Goal: Task Accomplishment & Management: Use online tool/utility

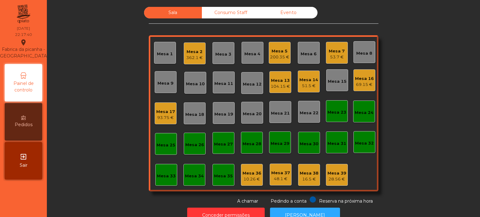
click at [14, 204] on nav "Fabrica da picanha - Lisboa location_on 11/10/2025 22:17:40 Painel de controlo …" at bounding box center [23, 108] width 47 height 217
click at [249, 176] on div "10.26 €" at bounding box center [252, 179] width 19 height 6
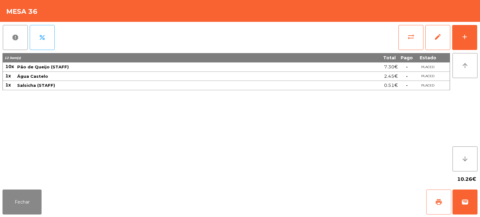
click at [444, 202] on button "print" at bounding box center [438, 202] width 25 height 25
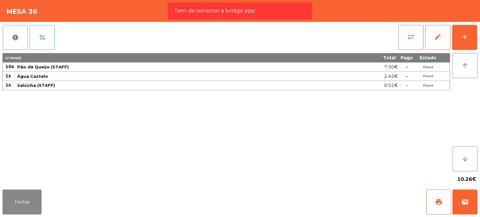
click at [256, 13] on div "Tem de conectar a bridge app" at bounding box center [240, 11] width 132 height 8
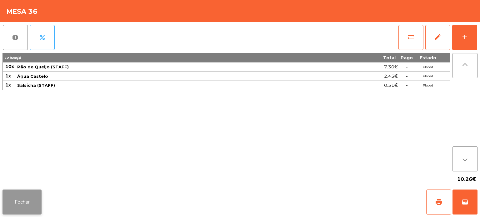
click at [19, 205] on button "Fechar" at bounding box center [22, 202] width 39 height 25
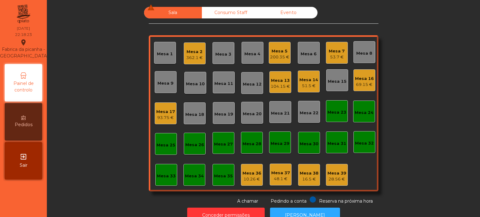
click at [359, 79] on div "Mesa 16" at bounding box center [364, 79] width 19 height 6
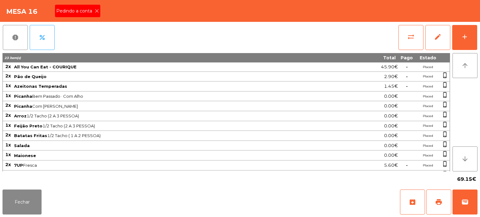
click at [91, 12] on span "Pedindo a conta" at bounding box center [75, 11] width 38 height 7
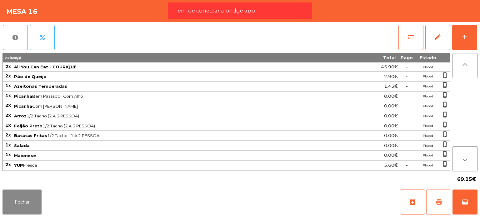
click at [434, 204] on button "print" at bounding box center [438, 202] width 25 height 25
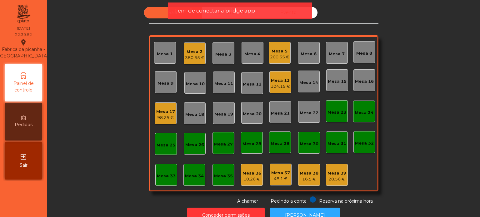
click at [262, 11] on div "Tem de conectar a bridge app" at bounding box center [240, 11] width 132 height 8
click at [164, 110] on div "Mesa 17" at bounding box center [165, 112] width 19 height 6
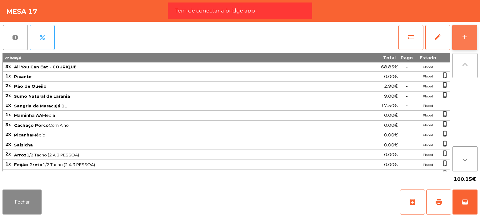
click at [454, 30] on button "add" at bounding box center [464, 37] width 25 height 25
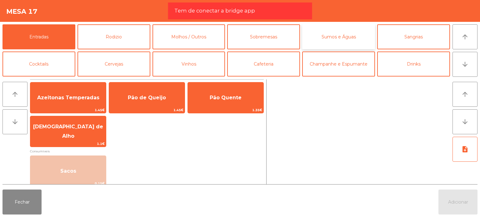
click at [332, 34] on button "Sumos e Águas" at bounding box center [338, 36] width 73 height 25
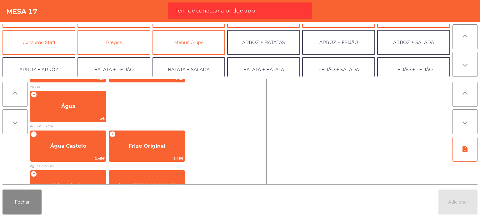
scroll to position [206, 0]
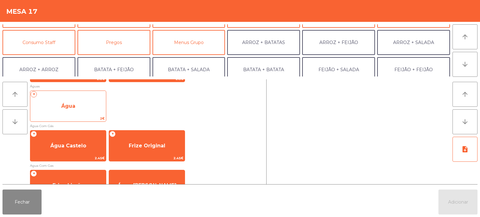
click at [65, 106] on span "Água" at bounding box center [68, 106] width 14 height 6
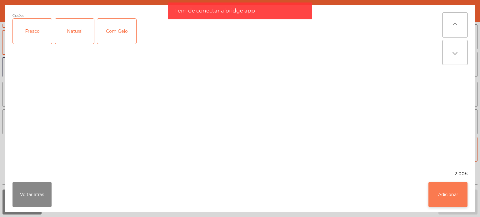
click at [446, 194] on button "Adicionar" at bounding box center [448, 194] width 39 height 25
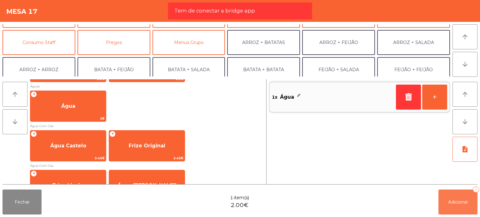
click at [446, 194] on button "Adicionar 1" at bounding box center [458, 202] width 39 height 25
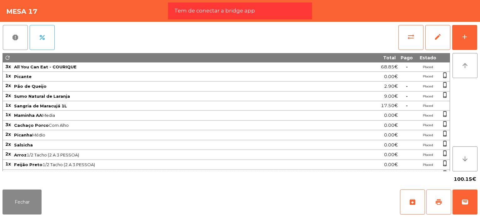
click at [446, 194] on button "print" at bounding box center [438, 202] width 25 height 25
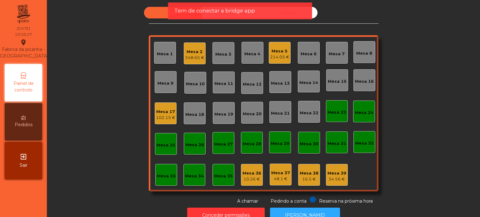
click at [265, 11] on div "Tem de conectar a bridge app" at bounding box center [240, 11] width 132 height 8
click at [253, 174] on div "Mesa 36" at bounding box center [252, 173] width 19 height 6
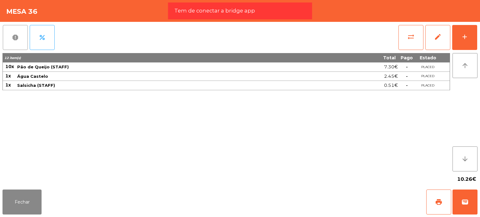
click at [22, 44] on button "report" at bounding box center [15, 37] width 25 height 25
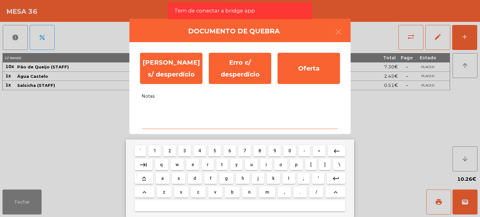
click at [163, 118] on textarea "Notas" at bounding box center [240, 116] width 197 height 26
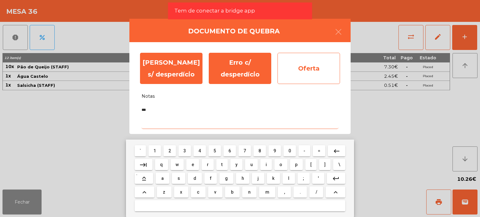
type textarea "***"
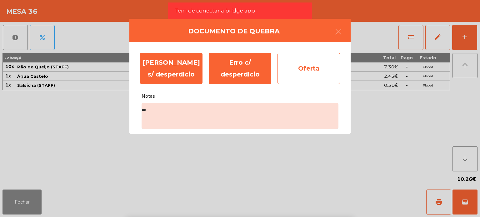
click at [306, 70] on div "Oferta" at bounding box center [309, 68] width 63 height 31
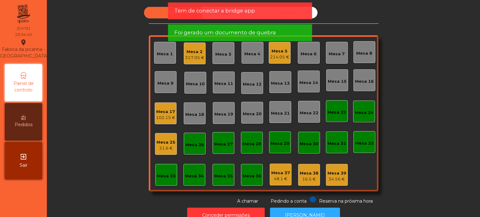
click at [282, 174] on div "Mesa 37" at bounding box center [280, 173] width 19 height 6
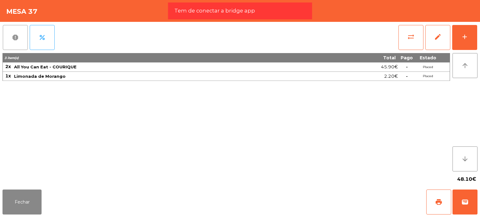
click at [13, 31] on button "report" at bounding box center [15, 37] width 25 height 25
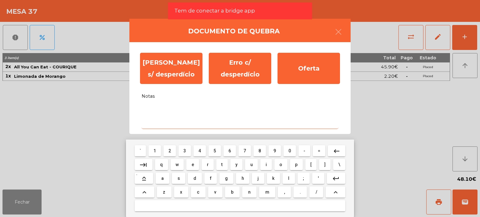
click at [150, 118] on textarea "Notas" at bounding box center [240, 116] width 197 height 26
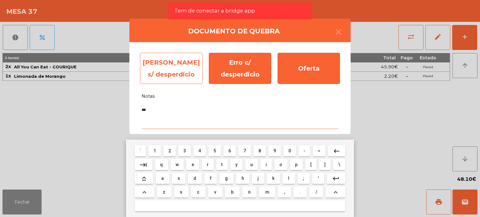
type textarea "***"
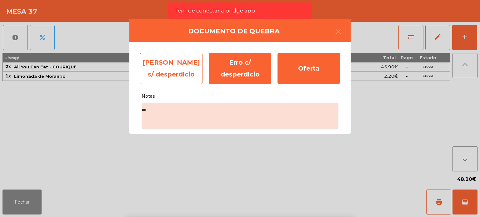
click at [160, 81] on div "Erro s/ desperdício" at bounding box center [171, 68] width 63 height 31
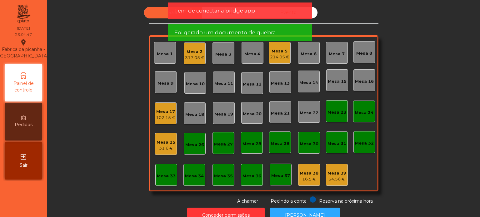
click at [307, 178] on div "16.5 €" at bounding box center [309, 179] width 19 height 6
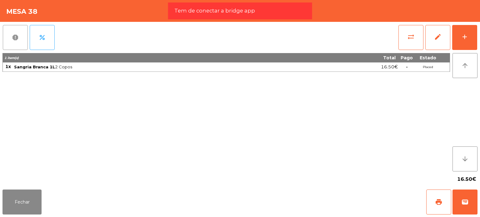
click at [12, 41] on span "report" at bounding box center [16, 38] width 8 height 8
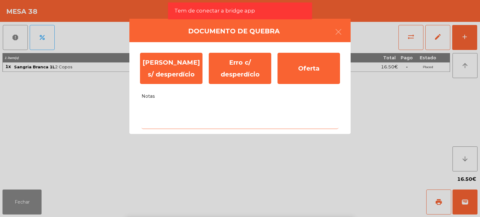
click at [171, 123] on textarea "Notas" at bounding box center [240, 116] width 197 height 26
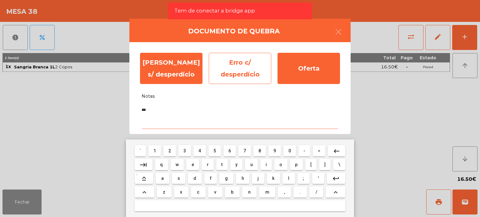
type textarea "***"
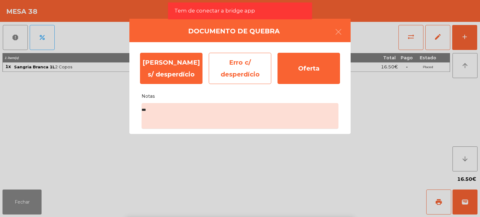
click at [238, 82] on div "Erro c/ desperdício" at bounding box center [240, 68] width 63 height 31
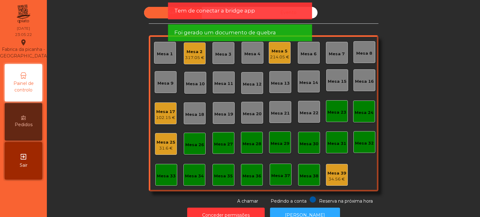
click at [341, 176] on div "Mesa 39" at bounding box center [337, 173] width 19 height 6
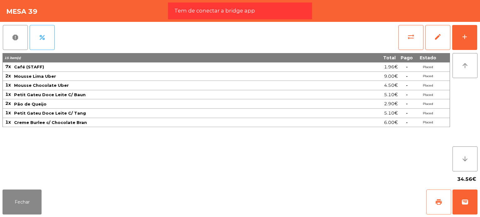
click at [438, 192] on button "print" at bounding box center [438, 202] width 25 height 25
click at [285, 14] on div "Tem de conectar a bridge app" at bounding box center [240, 11] width 132 height 8
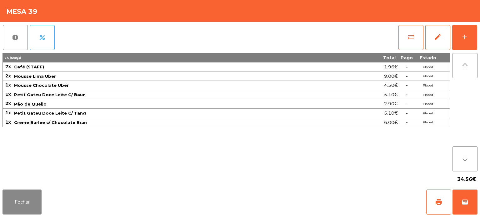
click at [285, 14] on div "Mesa 39" at bounding box center [240, 11] width 480 height 22
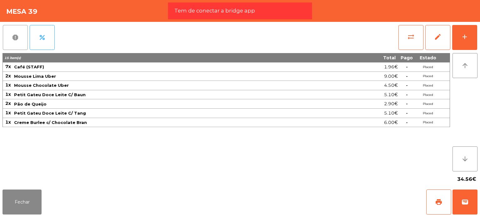
click at [14, 39] on span "report" at bounding box center [16, 38] width 8 height 8
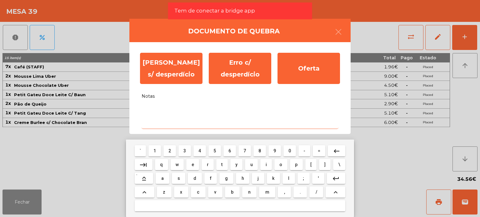
click at [169, 106] on textarea "Notas" at bounding box center [240, 116] width 197 height 26
type textarea "*"
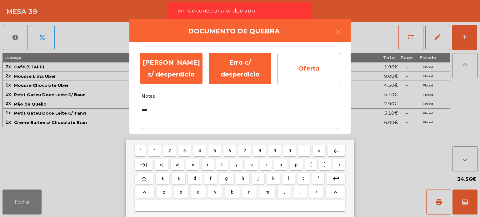
type textarea "****"
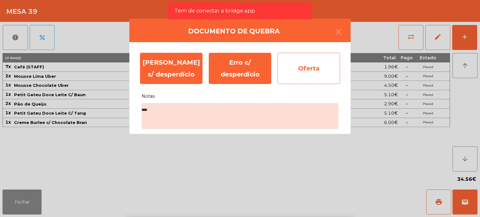
click at [308, 68] on div "Oferta" at bounding box center [309, 68] width 63 height 31
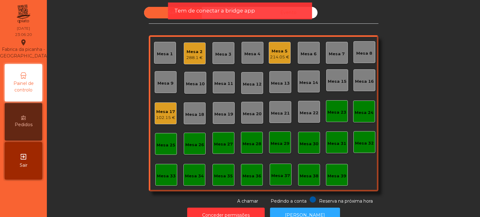
click at [226, 16] on div "Tem de conectar a bridge app" at bounding box center [240, 11] width 144 height 17
drag, startPoint x: 226, startPoint y: 16, endPoint x: 224, endPoint y: 13, distance: 3.6
click at [224, 13] on div "Tem de conectar a bridge app" at bounding box center [240, 11] width 144 height 17
click at [224, 13] on span "Tem de conectar a bridge app" at bounding box center [214, 11] width 81 height 8
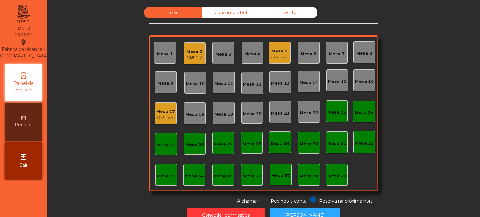
click at [224, 13] on div "Consumo Staff" at bounding box center [231, 13] width 58 height 12
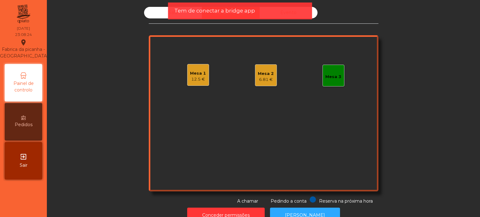
click at [220, 86] on div "Mesa 1 12.5 € Mesa 2 6.81 € Mesa 3" at bounding box center [264, 113] width 230 height 156
click at [214, 13] on span "Tem de conectar a bridge app" at bounding box center [214, 11] width 81 height 8
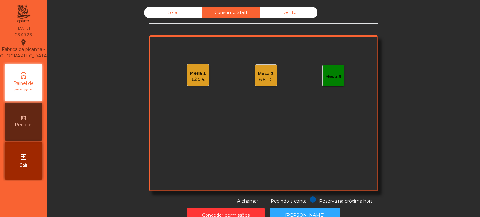
click at [184, 8] on div "Sala" at bounding box center [173, 13] width 58 height 12
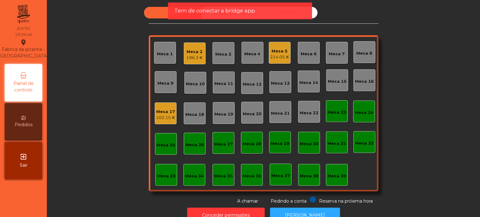
click at [200, 8] on span "Tem de conectar a bridge app" at bounding box center [214, 11] width 81 height 8
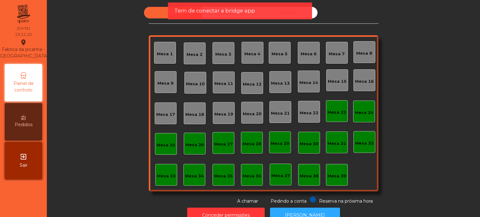
click at [229, 17] on div "Tem de conectar a bridge app" at bounding box center [240, 11] width 144 height 17
click at [231, 12] on span "Tem de conectar a bridge app" at bounding box center [214, 11] width 81 height 8
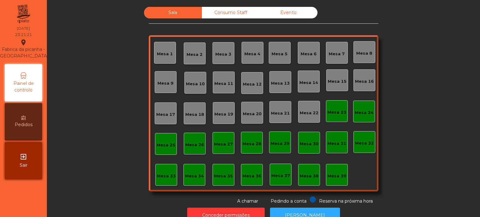
click at [231, 12] on div "Consumo Staff" at bounding box center [231, 13] width 58 height 12
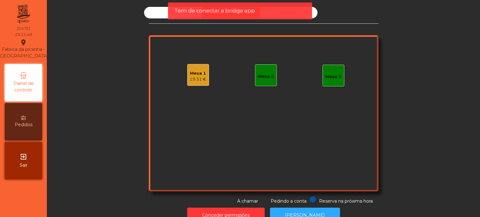
click at [204, 70] on div "Mesa 1 19.31 €" at bounding box center [198, 75] width 22 height 22
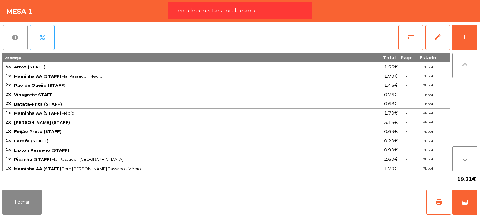
click at [8, 44] on button "report" at bounding box center [15, 37] width 25 height 25
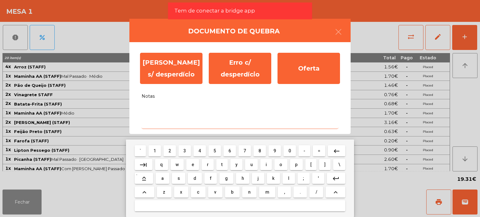
click at [161, 116] on textarea "Notas" at bounding box center [240, 116] width 197 height 26
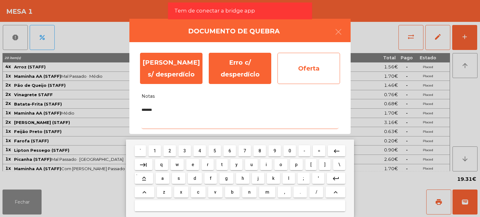
type textarea "*******"
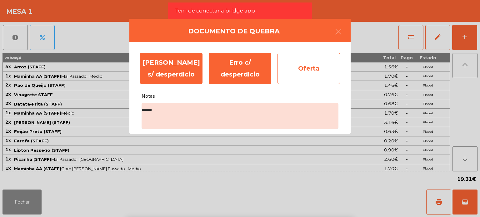
click at [323, 67] on div "Oferta" at bounding box center [309, 68] width 63 height 31
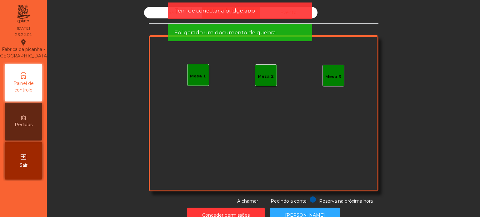
click at [213, 15] on div "Tem de conectar a bridge app" at bounding box center [240, 11] width 144 height 17
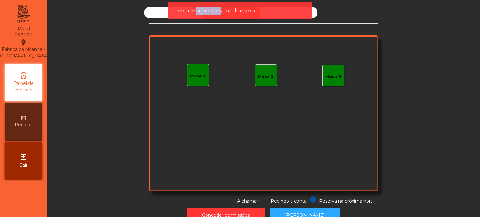
click at [213, 15] on div "Tem de conectar a bridge app" at bounding box center [240, 11] width 144 height 17
click at [206, 9] on span "Tem de conectar a bridge app" at bounding box center [214, 11] width 81 height 8
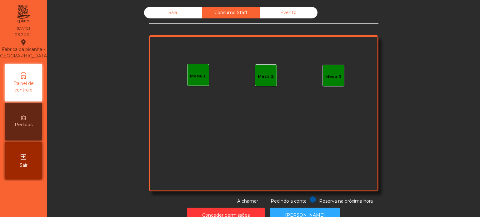
click at [179, 12] on div "Sala" at bounding box center [173, 13] width 58 height 12
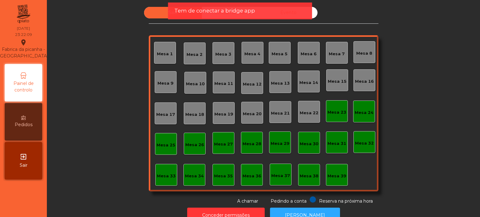
click at [179, 12] on span "Tem de conectar a bridge app" at bounding box center [214, 11] width 81 height 8
click at [256, 175] on div "Mesa 36" at bounding box center [252, 176] width 19 height 6
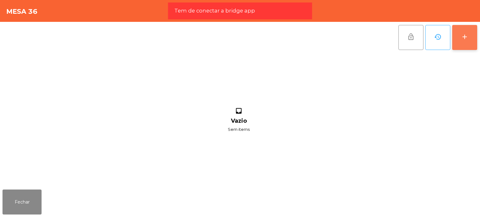
click at [477, 36] on button "add" at bounding box center [464, 37] width 25 height 25
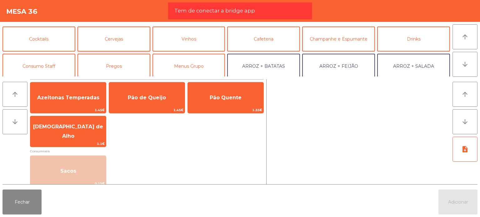
scroll to position [26, 0]
click at [57, 58] on button "Consumo Staff" at bounding box center [39, 65] width 73 height 25
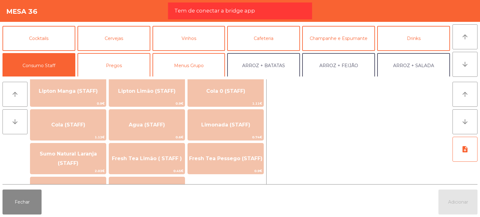
scroll to position [121, 0]
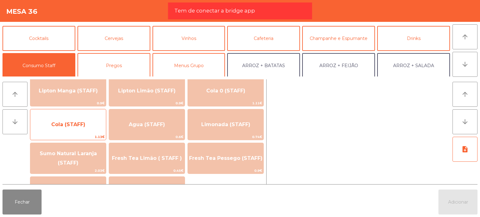
click at [90, 115] on div "Cola (STAFF) 1.13€" at bounding box center [68, 124] width 76 height 31
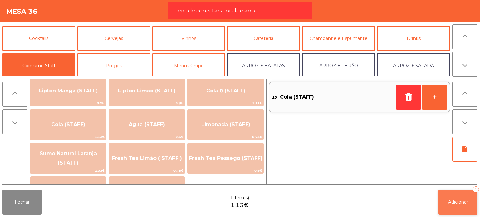
click at [441, 202] on button "Adicionar 1" at bounding box center [458, 202] width 39 height 25
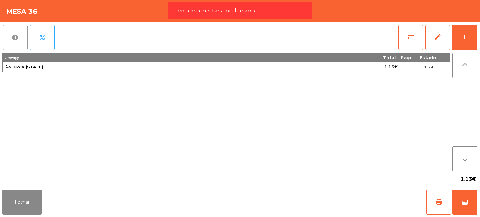
click at [16, 43] on button "report" at bounding box center [15, 37] width 25 height 25
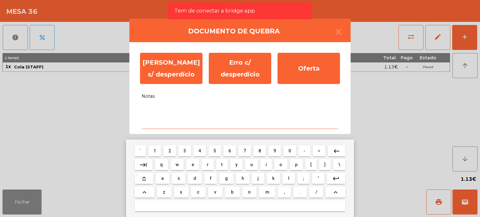
click at [166, 118] on textarea "Notas" at bounding box center [240, 116] width 197 height 26
type textarea "*"
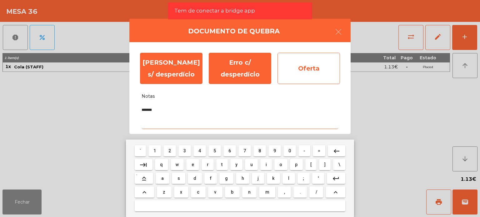
type textarea "*******"
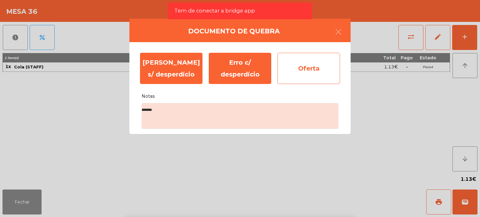
click at [322, 75] on div "Oferta" at bounding box center [309, 68] width 63 height 31
